Goal: Use online tool/utility: Utilize a website feature to perform a specific function

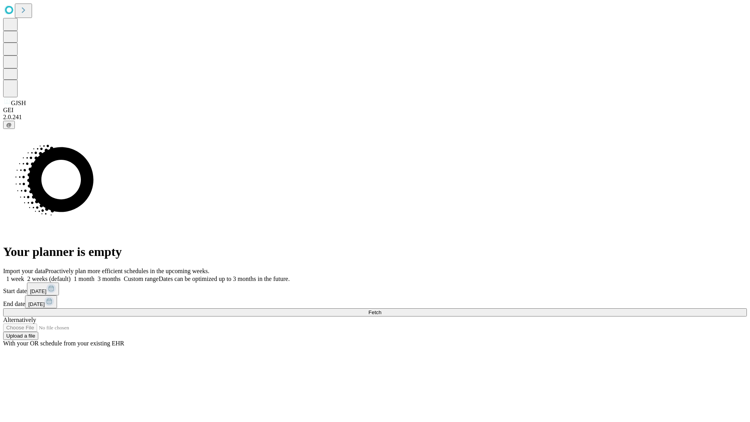
click at [381, 310] on span "Fetch" at bounding box center [375, 313] width 13 height 6
